Goal: Task Accomplishment & Management: Complete application form

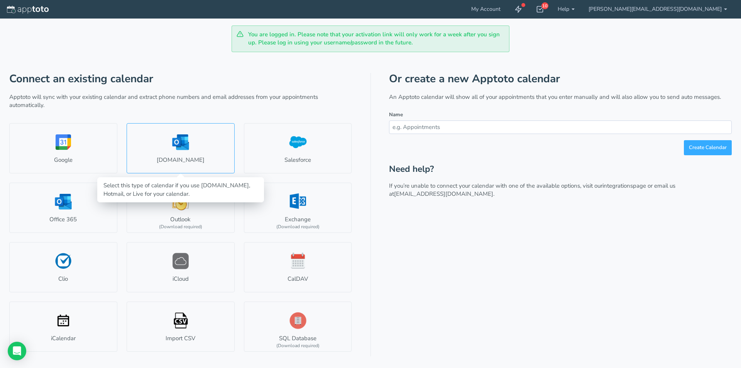
click at [194, 144] on link "Outlook.com" at bounding box center [181, 148] width 108 height 50
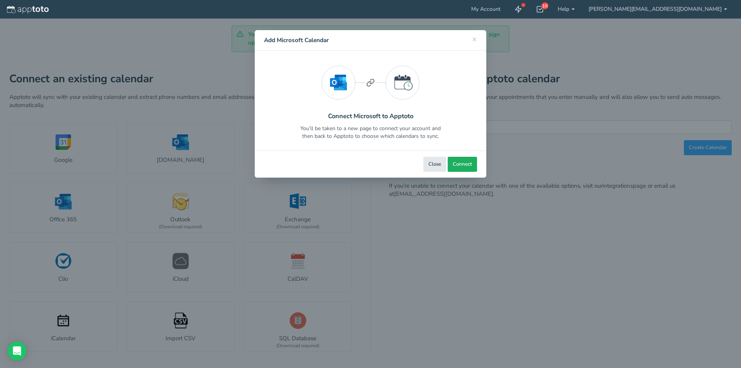
click at [463, 164] on span "Connect" at bounding box center [461, 163] width 19 height 7
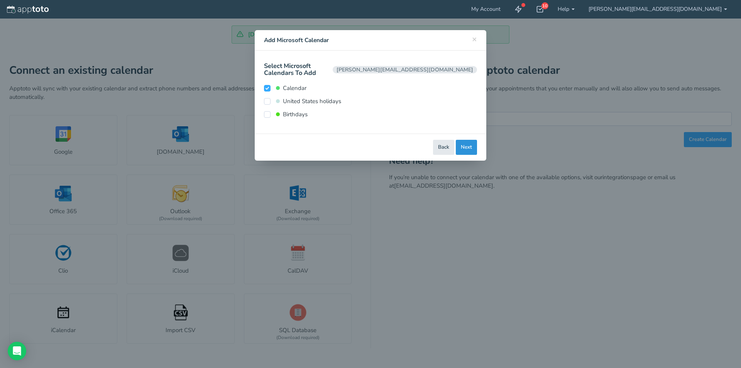
click at [473, 140] on button "Next" at bounding box center [466, 147] width 21 height 15
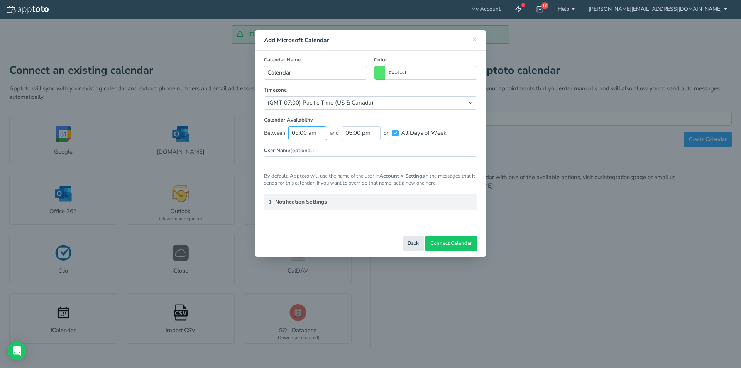
scroll to position [111, 0]
click at [295, 131] on input "09:00 am" at bounding box center [307, 132] width 39 height 13
type input "07:00 am"
click at [418, 148] on label "User Name (optional)" at bounding box center [370, 150] width 213 height 7
click at [397, 132] on input "All Days of Week" at bounding box center [395, 133] width 7 height 7
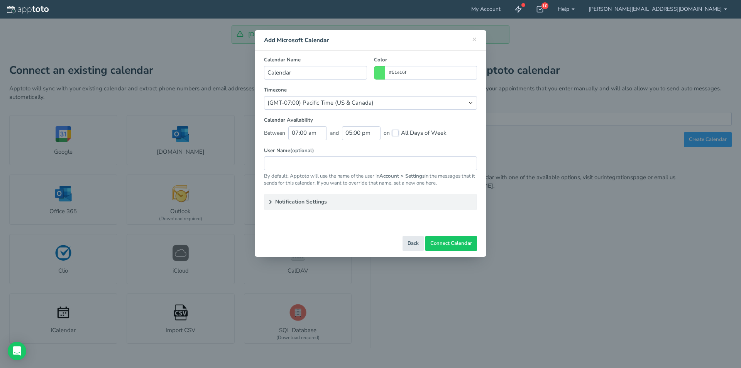
checkbox input "false"
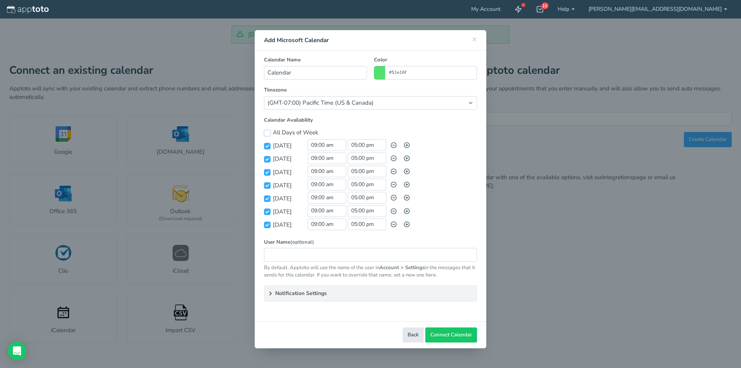
click at [270, 133] on input "All Days of Week" at bounding box center [267, 133] width 7 height 7
type input "09:00 am"
checkbox input "true"
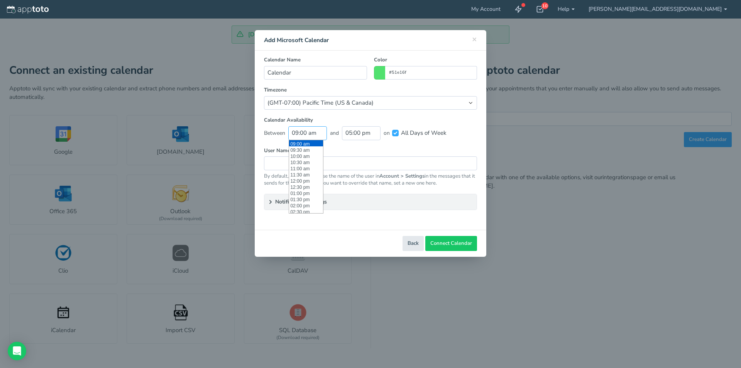
click at [299, 133] on input "09:00 am" at bounding box center [307, 132] width 39 height 13
click at [301, 156] on li "07:00 am" at bounding box center [306, 157] width 34 height 6
type input "07:00 am"
click at [455, 144] on div "Calendar Availability Between 07:00 am and 05:00 pm on All Days of Week All Day…" at bounding box center [370, 131] width 220 height 30
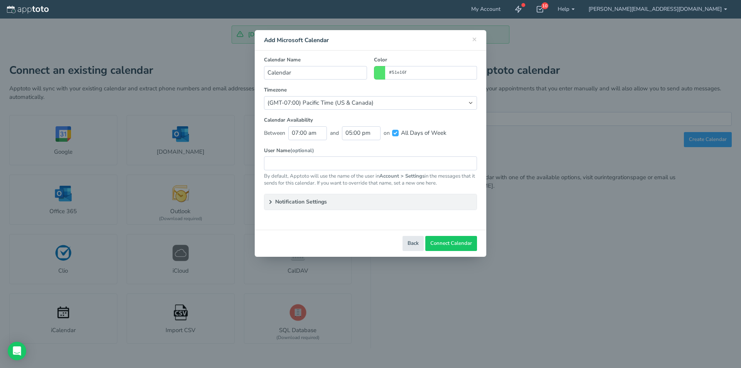
click at [382, 203] on summary "Notification Settings" at bounding box center [370, 201] width 212 height 15
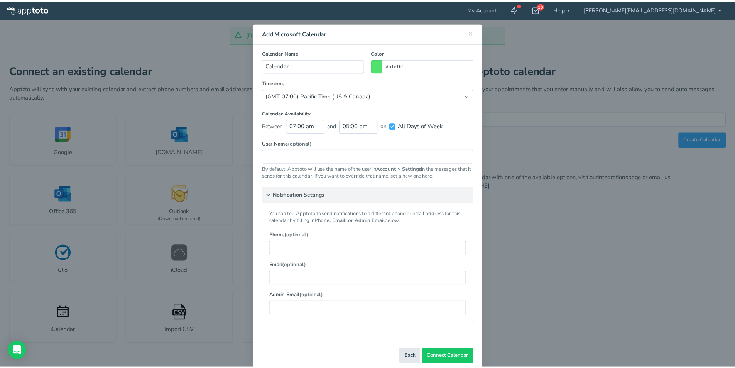
scroll to position [20, 0]
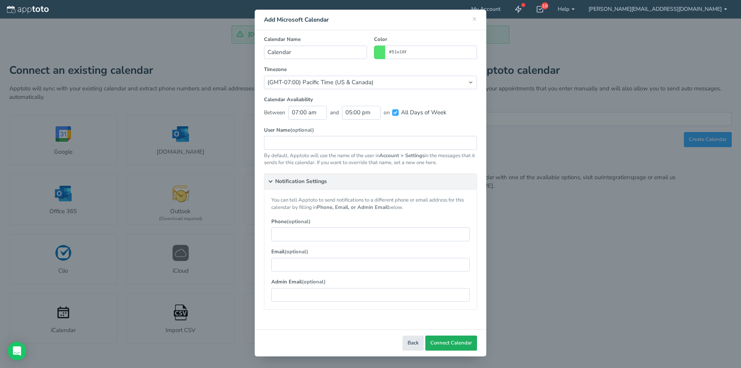
click at [452, 339] on span "Connect Calendar" at bounding box center [451, 342] width 42 height 7
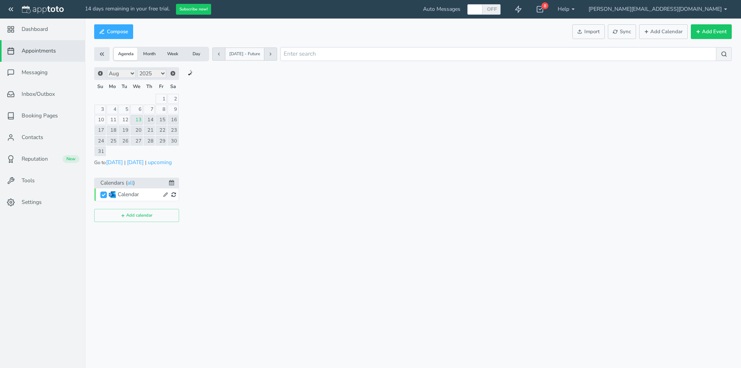
checkbox input "true"
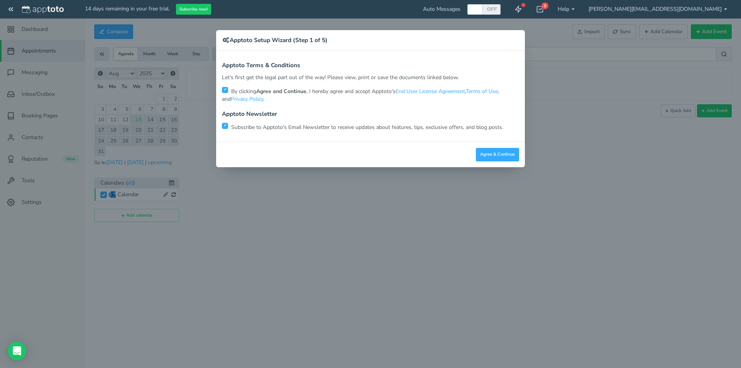
click at [223, 127] on input "checkbox" at bounding box center [225, 126] width 6 height 6
checkbox input "false"
click at [498, 155] on button "Agree & Continue" at bounding box center [497, 154] width 43 height 13
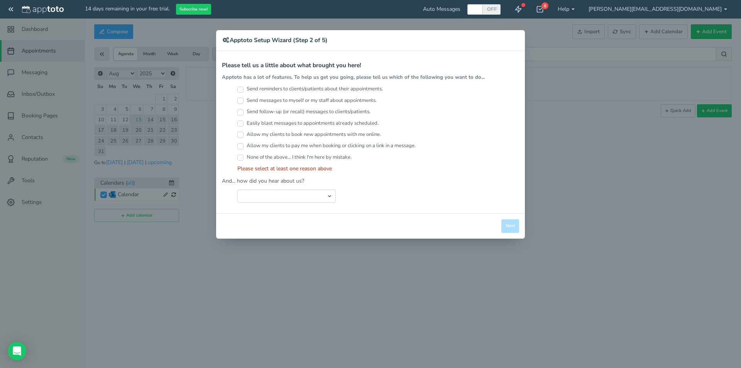
click at [241, 100] on input "Send messages to myself or my staff about appointments." at bounding box center [240, 101] width 6 height 6
checkbox input "true"
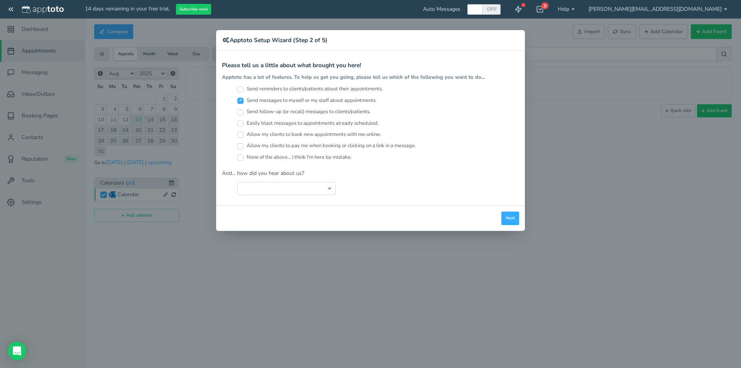
click at [239, 89] on input "Send reminders to clients/patients about their appointments." at bounding box center [240, 89] width 6 height 6
checkbox input "true"
click at [304, 186] on select "Search Engine (Google, Yahoo, Bing, etc.) Search Engine Advertisement Blog Post…" at bounding box center [286, 188] width 98 height 13
select select "string:Search Engine (Google, Yahoo, Bing, etc.)"
click at [237, 182] on select "Search Engine (Google, Yahoo, Bing, etc.) Search Engine Advertisement Blog Post…" at bounding box center [286, 188] width 98 height 13
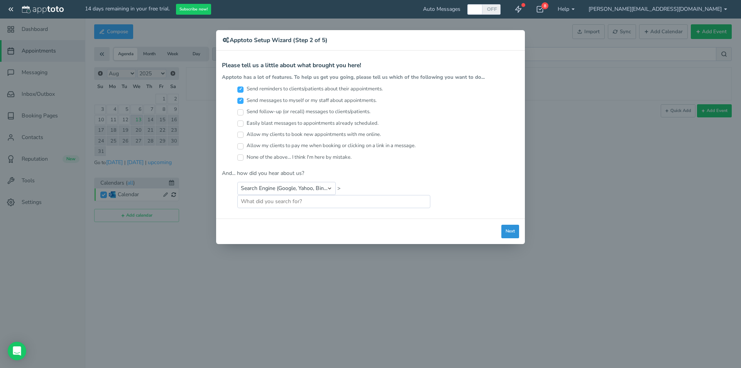
click at [511, 233] on button "Next" at bounding box center [510, 230] width 18 height 13
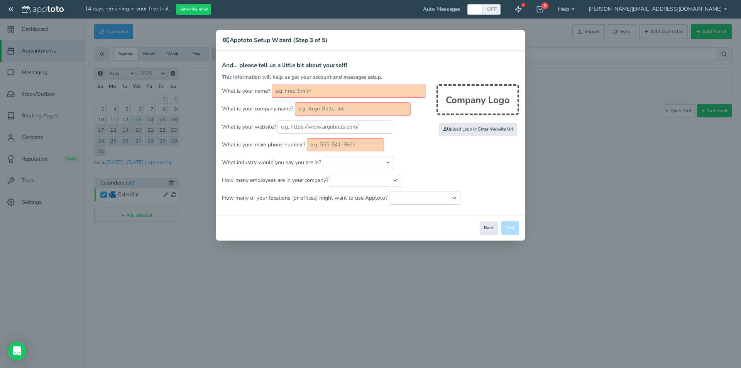
click at [326, 94] on input "text" at bounding box center [349, 90] width 154 height 13
type input "[PERSON_NAME]"
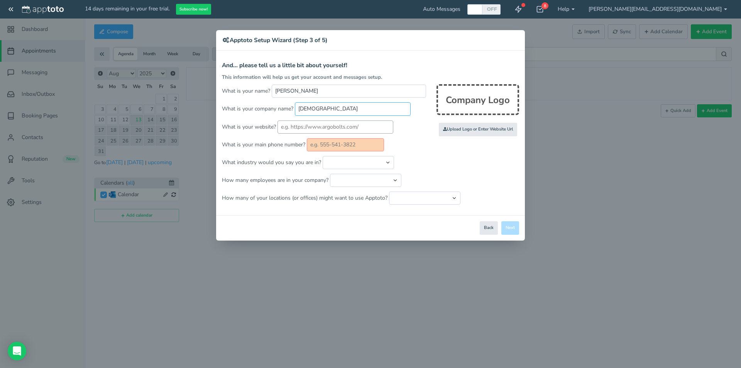
type input "[DEMOGRAPHIC_DATA]"
click at [337, 130] on input "text" at bounding box center [335, 126] width 116 height 13
click at [341, 123] on input "text" at bounding box center [335, 126] width 116 height 13
paste input "[DOMAIN_NAME]"
type input "[DOMAIN_NAME]"
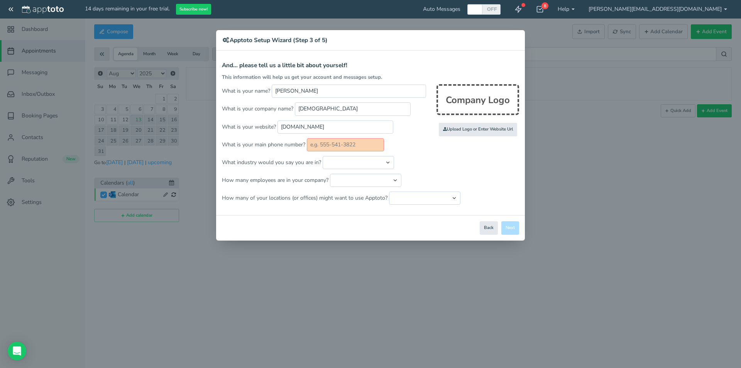
click at [332, 145] on input "text" at bounding box center [345, 144] width 77 height 13
click at [324, 142] on input "text" at bounding box center [345, 144] width 77 height 13
paste input "623.972.6414"
click at [334, 146] on input "623.972.6414" at bounding box center [345, 144] width 77 height 13
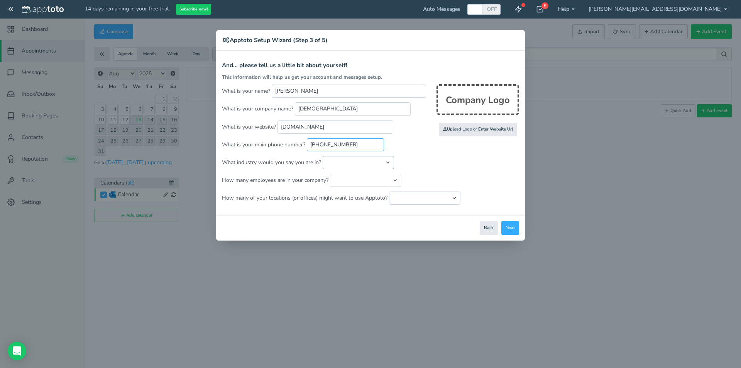
type input "[PHONE_NUMBER]"
drag, startPoint x: 362, startPoint y: 160, endPoint x: 368, endPoint y: 161, distance: 5.9
click at [362, 160] on select "Automotive Cleaning Services Consulting Education - Classroom Education - Admis…" at bounding box center [357, 162] width 71 height 13
select select "string:Religious"
click at [322, 156] on select "Automotive Cleaning Services Consulting Education - Classroom Education - Admis…" at bounding box center [357, 162] width 71 height 13
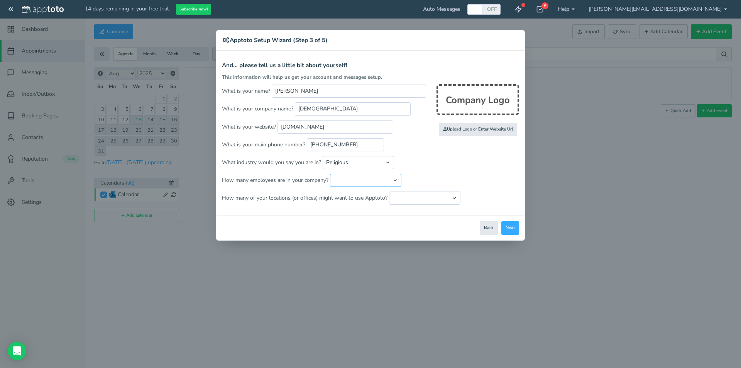
click at [354, 176] on select "Just me 1 to 5 6 to 10 11 to 25 26 to 50 51 to 100 101 to 500 501 to 1000 More …" at bounding box center [365, 180] width 71 height 13
select select "string:11..25"
click at [330, 174] on select "Just me 1 to 5 6 to 10 11 to 25 26 to 50 51 to 100 101 to 500 501 to 1000 More …" at bounding box center [365, 180] width 71 height 13
click at [410, 202] on select "Just one location 2 3 4 5 6 to 10 11 to 25 26 to 50 More than 50" at bounding box center [424, 197] width 71 height 13
select select "string:1"
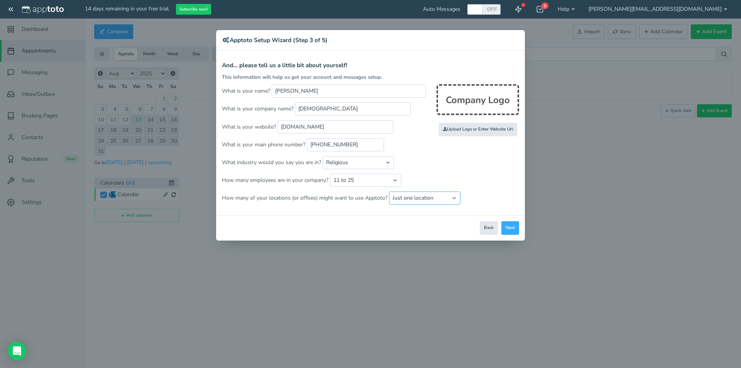
click at [389, 191] on select "Just one location 2 3 4 5 6 to 10 11 to 25 26 to 50 More than 50" at bounding box center [424, 197] width 71 height 13
click at [471, 132] on input "file" at bounding box center [309, 129] width 734 height 53
click at [502, 130] on input "file" at bounding box center [309, 129] width 734 height 53
click at [486, 131] on input "file" at bounding box center [309, 129] width 734 height 53
click at [483, 126] on input "file" at bounding box center [309, 129] width 734 height 53
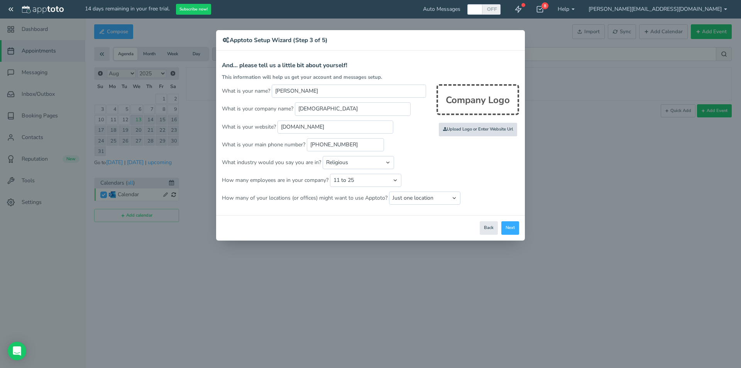
type input "C:\fakepath\GBC Logo for screen larger.png"
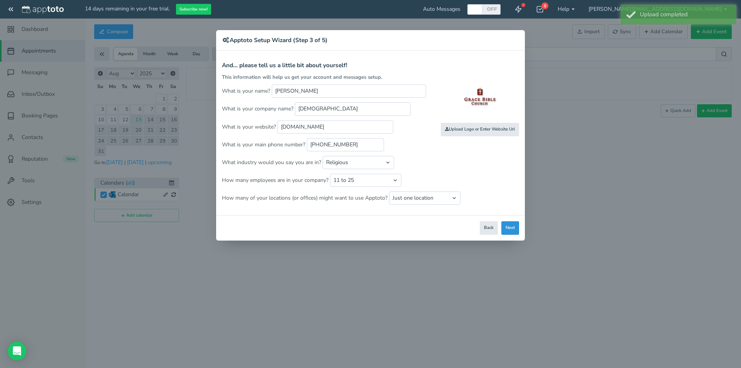
click at [515, 226] on button "Next" at bounding box center [510, 227] width 18 height 13
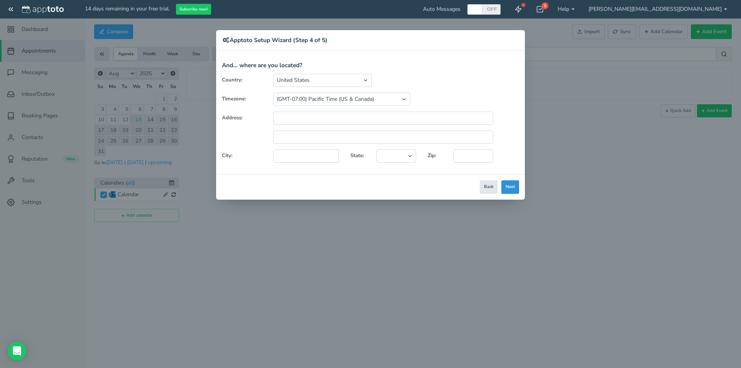
click at [515, 187] on button "Next" at bounding box center [510, 186] width 18 height 13
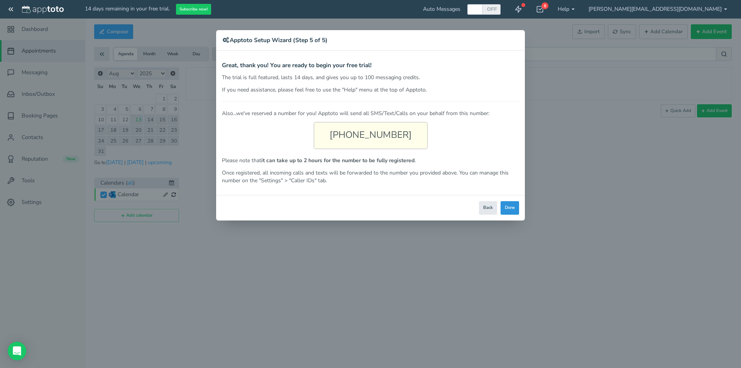
click at [511, 212] on button "Done" at bounding box center [509, 207] width 19 height 13
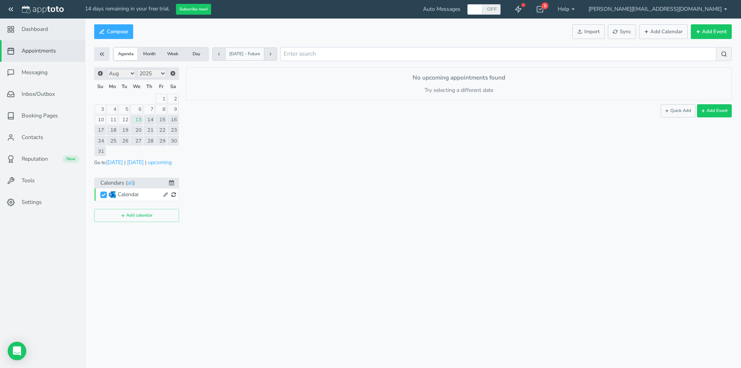
click at [54, 30] on link "Dashboard" at bounding box center [42, 30] width 85 height 22
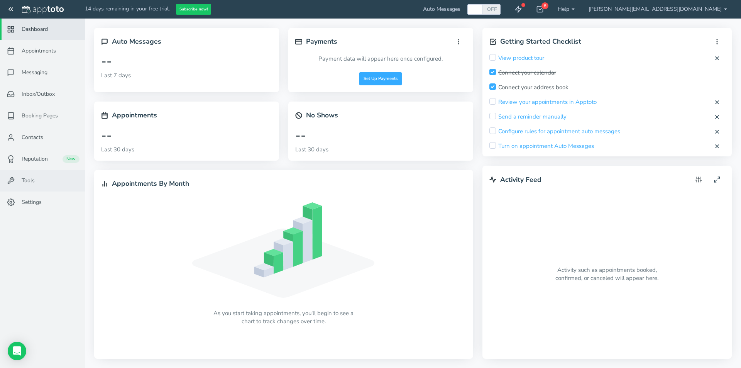
click at [34, 184] on span "Tools" at bounding box center [28, 181] width 13 height 8
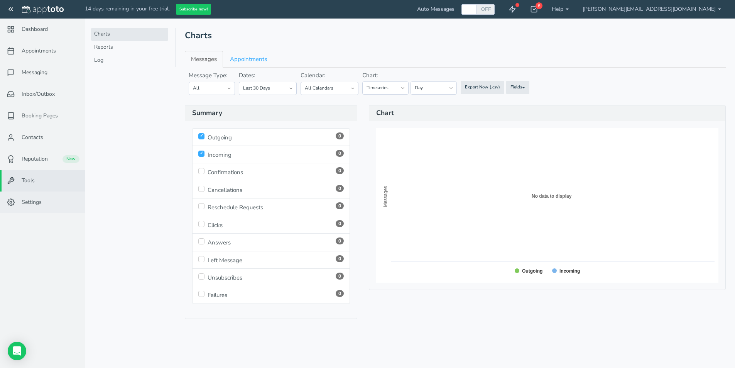
click at [38, 204] on span "Settings" at bounding box center [32, 202] width 20 height 8
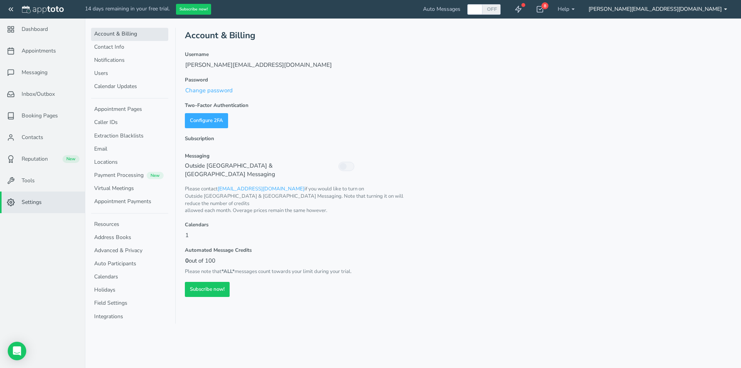
click at [706, 14] on link "[PERSON_NAME][EMAIL_ADDRESS][DOMAIN_NAME]" at bounding box center [657, 9] width 152 height 19
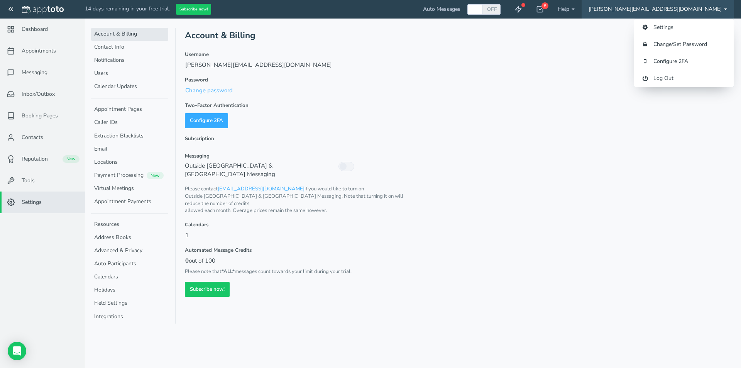
click at [485, 84] on div "Account & Billing Username [PERSON_NAME][EMAIL_ADDRESS][DOMAIN_NAME] Password C…" at bounding box center [458, 162] width 547 height 269
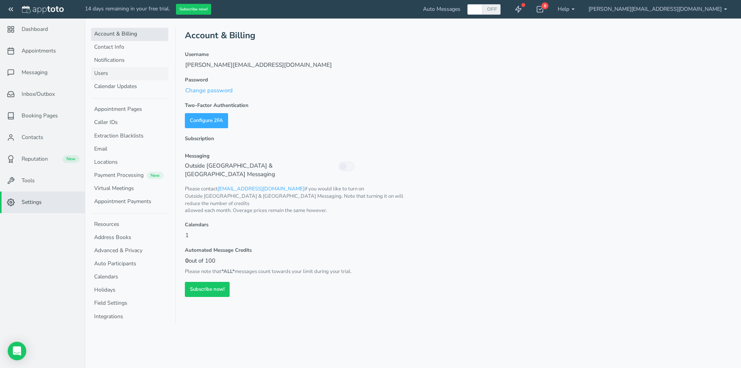
click at [117, 72] on link "Users" at bounding box center [129, 73] width 77 height 13
